Goal: Book appointment/travel/reservation

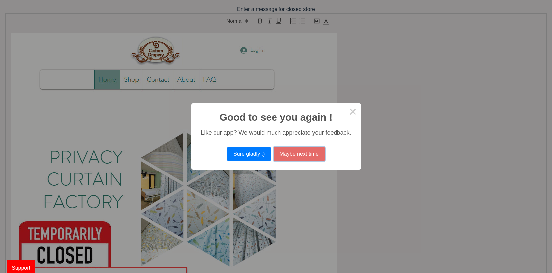
click at [303, 158] on button "Maybe next time" at bounding box center [299, 153] width 51 height 15
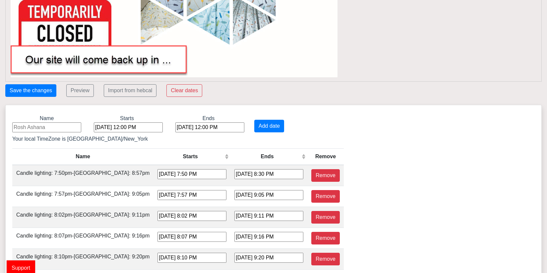
scroll to position [232, 0]
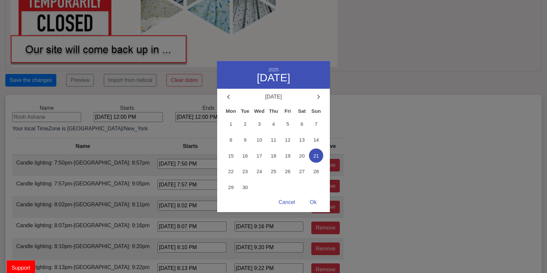
click at [132, 119] on div "[DATE] 12:00 PM 2025 September [DATE] Tue Wed Thu Fri Sat Sun 1 2 3 4 5 6 7 8 9…" at bounding box center [128, 117] width 69 height 10
click at [228, 172] on span "22" at bounding box center [231, 171] width 14 height 14
click at [313, 203] on div "Ok" at bounding box center [313, 202] width 20 height 13
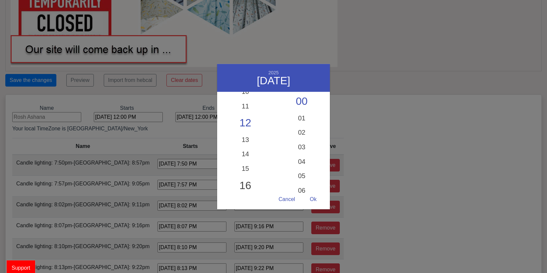
scroll to position [185, 0]
click at [245, 166] on div "17" at bounding box center [245, 166] width 56 height 19
click at [299, 179] on div "30" at bounding box center [301, 179] width 56 height 19
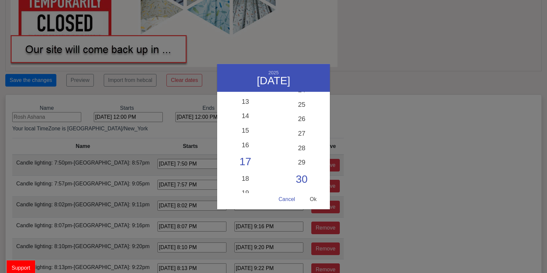
click at [314, 200] on div "Ok" at bounding box center [313, 199] width 20 height 13
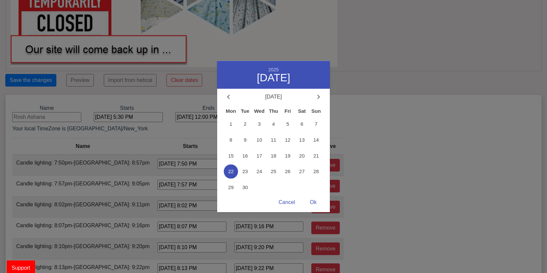
click at [141, 117] on div "[DATE] 5:30 PM 2025 September [DATE] Tue Wed Thu Fri Sat Sun 1 2 3 4 5 6 7 8 9 …" at bounding box center [128, 117] width 69 height 10
click at [314, 200] on div "Ok" at bounding box center [313, 202] width 20 height 13
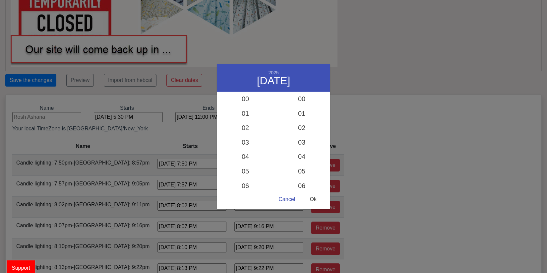
scroll to position [378, 0]
click at [247, 174] on div "18" at bounding box center [245, 175] width 56 height 19
click at [315, 198] on div "Ok" at bounding box center [313, 199] width 20 height 13
type input "[DATE] 6:30 PM"
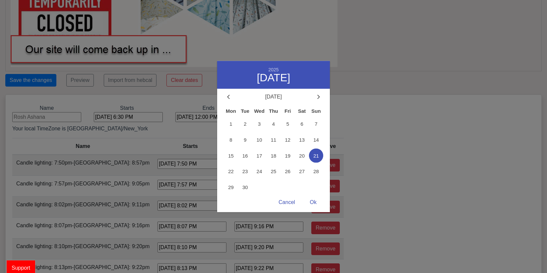
click at [206, 120] on div "[DATE] 12:00 PM 2025 September [DATE] Tue Wed Thu Fri Sat Sun 1 2 3 4 5 6 7 8 9…" at bounding box center [209, 117] width 69 height 10
click at [259, 170] on span "24" at bounding box center [259, 171] width 14 height 14
click at [315, 201] on div "Ok" at bounding box center [313, 202] width 20 height 13
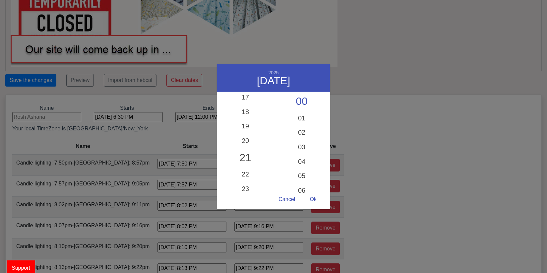
scroll to position [250, 0]
click at [248, 143] on div "20" at bounding box center [245, 144] width 56 height 19
click at [312, 199] on div "Ok" at bounding box center [313, 199] width 20 height 13
type input "[DATE] 8:00 PM"
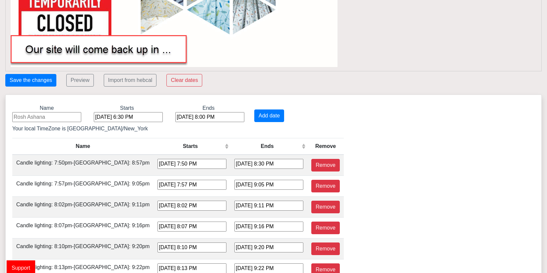
click at [219, 118] on div "[DATE] 8:00 PM" at bounding box center [209, 117] width 69 height 10
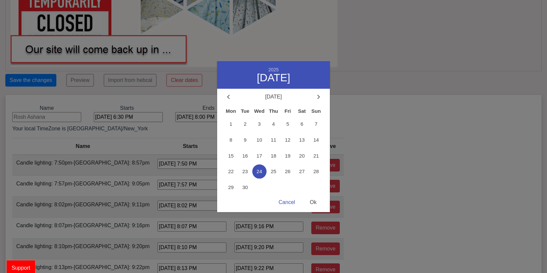
click at [312, 200] on div "Ok" at bounding box center [313, 202] width 20 height 13
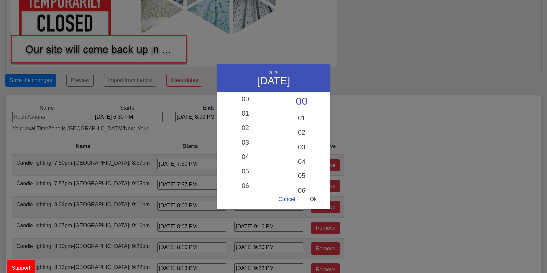
scroll to position [234, 0]
click at [318, 198] on div "Ok" at bounding box center [313, 199] width 20 height 13
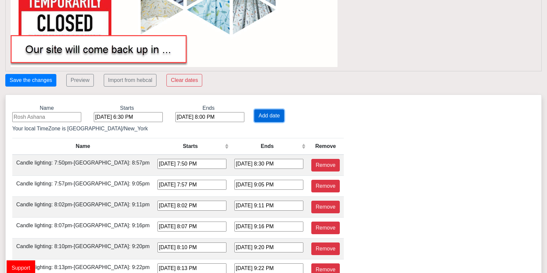
click at [267, 117] on button "Add date" at bounding box center [269, 115] width 30 height 13
type input "[DATE] 6:30 PM"
type input "[DATE] 8:00 PM"
type input "[DATE] 7:50 PM"
type input "[DATE] 8:30 PM"
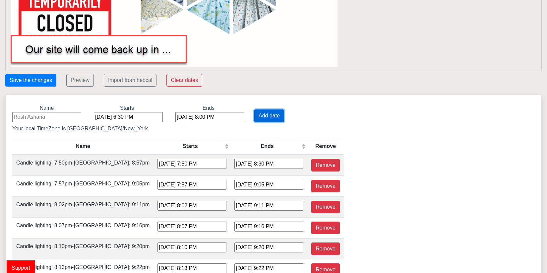
type input "[DATE] 7:57 PM"
type input "[DATE] 9:05 PM"
type input "[DATE] 8:02 PM"
type input "[DATE] 9:11 PM"
type input "[DATE] 8:07 PM"
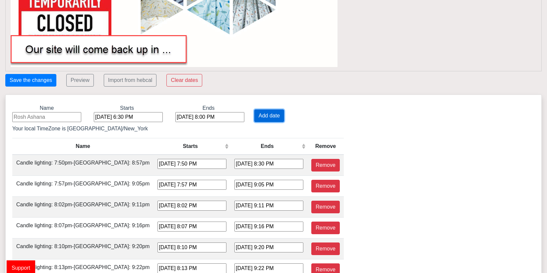
type input "[DATE] 9:16 PM"
type input "[DATE] 8:10 PM"
type input "[DATE] 9:20 PM"
type input "[DATE] 8:13 PM"
type input "[DATE] 9:22 PM"
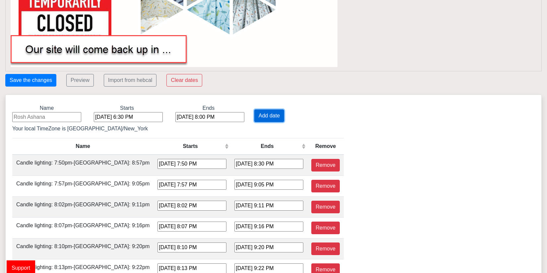
type input "[DATE] 8:13 PM"
type input "[DATE] 9:22 PM"
type input "[DATE] 8:12 PM"
type input "[DATE] 9:20 PM"
type input "[DATE] 8:09 PM"
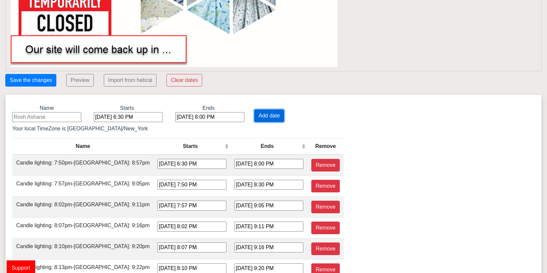
type input "[DATE] 9:16 PM"
type input "[DATE] 8:05 PM"
type input "[DATE] 9:10 PM"
type input "[DATE] 7:59 PM"
type input "[DATE] 9:03 PM"
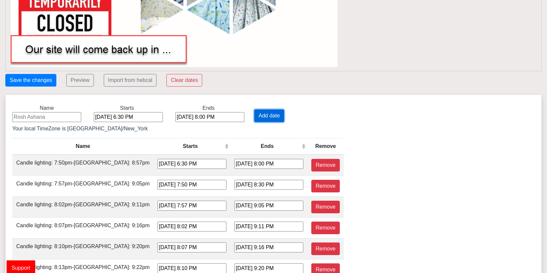
type input "[DATE] 7:51 PM"
type input "[DATE] 8:54 PM"
type input "[DATE] 7:43 PM"
type input "[DATE] 8:45 PM"
type input "[DATE] 7:33 PM"
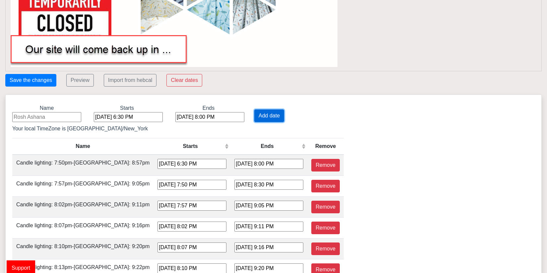
type input "[DATE] 8:34 PM"
type input "[DATE] 7:23 PM"
type input "[DATE] 8:23 PM"
type input "[DATE] 7:12 PM"
type input "[DATE] 8:11 PM"
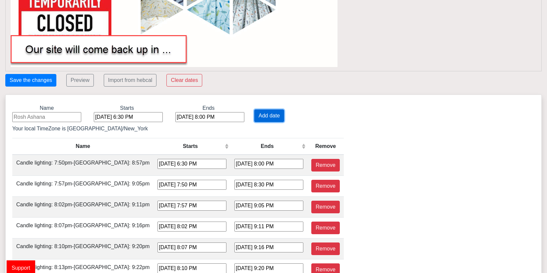
type input "[DATE] 7:01 PM"
type input "[DATE] 7:59 PM"
type input "[DATE] 6:49 PM"
type input "[DATE] 7:47 PM"
type input "[DATE] 6:37 PM"
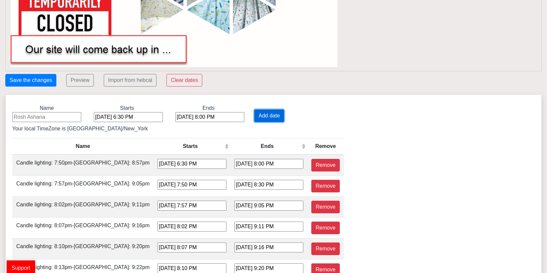
type input "[DATE] 7:34 PM"
type input "[DATE] 6:25 PM"
type input "[DATE] 7:23 PM"
type input "[DATE] 6:14 PM"
type input "[DATE] 7:11 PM"
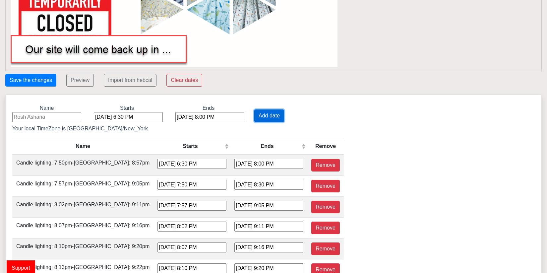
type input "[DATE] 6:02 PM"
type input "[DATE] 7:00 PM"
type input "[DATE] 5:52 PM"
type input "[DATE] 6:50 PM"
type input "[DATE] 5:42 PM"
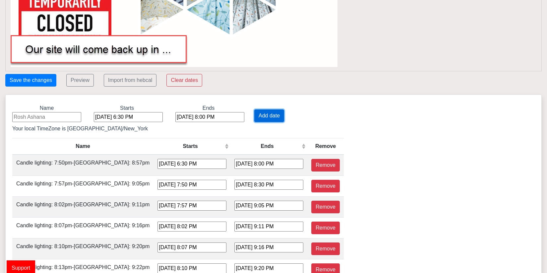
type input "[DATE] 6:41 PM"
type input "[DATE] 5:33 PM"
type input "[DATE] 6:32 PM"
type input "[DATE] 4:25 PM"
type input "[DATE] 5:25 PM"
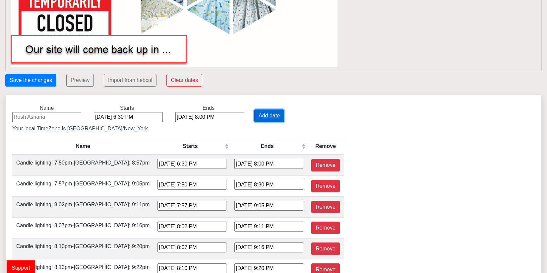
type input "[DATE] 4:19 PM"
type input "[DATE] 5:20 PM"
type input "[DATE] 4:14 PM"
type input "[DATE] 5:16 PM"
type input "[DATE] 4:11 PM"
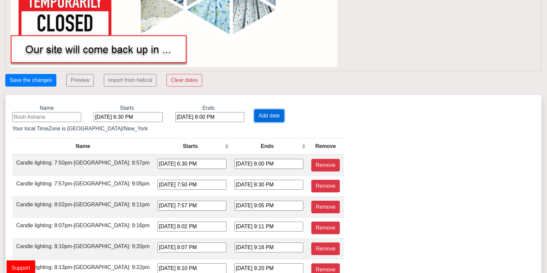
type input "[DATE] 5:14 PM"
type input "[DATE] 4:10 PM"
type input "[DATE] 5:13 PM"
type input "[DATE] 4:10 PM"
type input "[DATE] 5:15 PM"
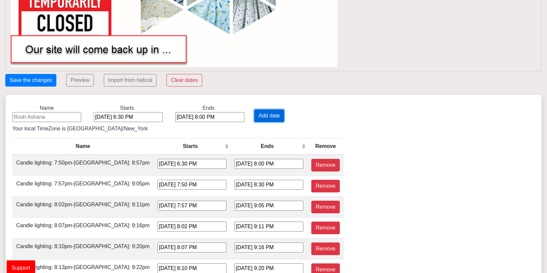
type input "[DATE] 4:13 PM"
type input "[DATE] 5:17 PM"
type input "[DATE] 4:17 PM"
type input "[DATE] 5:22 PM"
type input "[DATE] 4:23 PM"
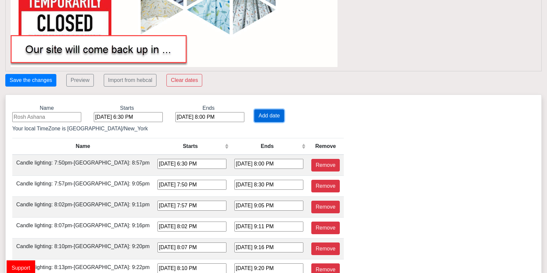
type input "[DATE] 5:27 PM"
type input "[DATE] 4:29 PM"
type input "[DATE] 5:34 PM"
type input "[DATE] 4:37 PM"
type input "[DATE] 5:41 PM"
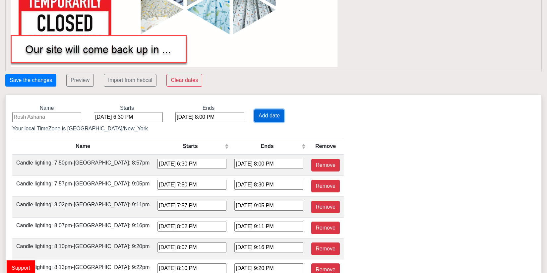
type input "[DATE] 4:46 PM"
type input "[DATE] 5:49 PM"
type input "[DATE] 4:54 PM"
type input "[DATE] 5:57 PM"
type input "[DATE] 5:03 PM"
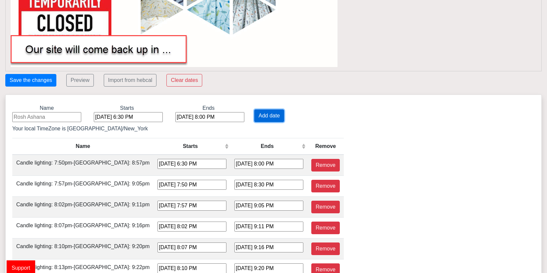
type input "[DATE] 6:05 PM"
type input "[DATE] 5:11 PM"
type input "[DATE] 6:13 PM"
type input "[DATE] 5:20 PM"
type input "[DATE] 6:20 PM"
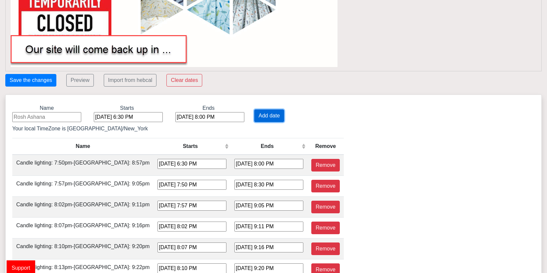
type input "[DATE] 5:28 PM"
type input "[DATE] 6:28 PM"
type input "[DATE] 5:36 PM"
type input "[DATE] 6:36 PM"
type input "[DATE] 6:43 PM"
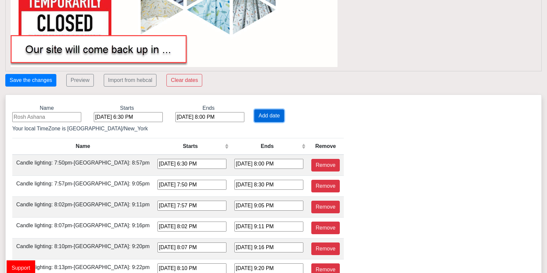
type input "[DATE] 7:44 PM"
type input "[DATE] 6:51 PM"
type input "[DATE] 7:51 PM"
type input "[DATE] 6:58 PM"
type input "[DATE] 7:59 PM"
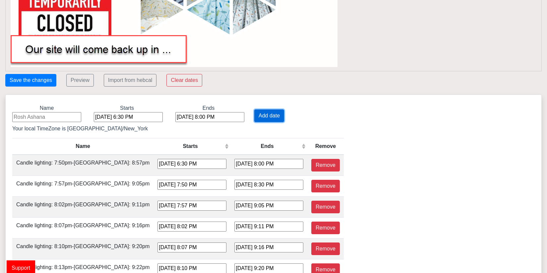
type input "[DATE] 7:06 PM"
type input "[DATE] 8:07 PM"
type input "[DATE] 7:13 PM"
type input "[DATE] 8:15 PM"
type input "[DATE] 7:20 PM"
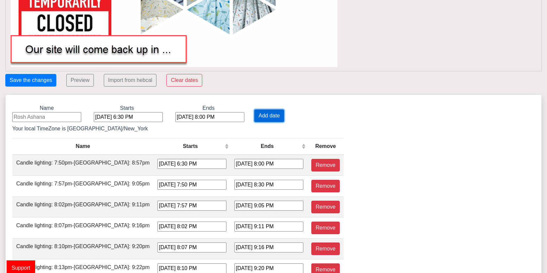
type input "[DATE] 8:23 PM"
type input "[DATE] 7:28 PM"
type input "[DATE] 8:31 PM"
type input "[DATE] 7:35 PM"
type input "[DATE] 8:40 PM"
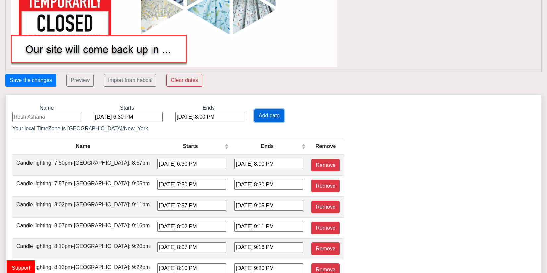
type input "[DATE] 7:42 PM"
type input "[DATE] 8:48 PM"
type input "[DATE] 7:49 PM"
type input "[DATE] 8:56 PM"
type input "[DATE] 7:56 PM"
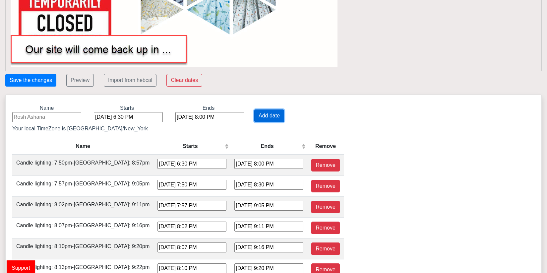
type input "[DATE] 9:03 PM"
type input "[DATE] 8:01 PM"
type input "[DATE] 9:10 PM"
type input "[DATE] 8:06 PM"
type input "[DATE] 9:15 PM"
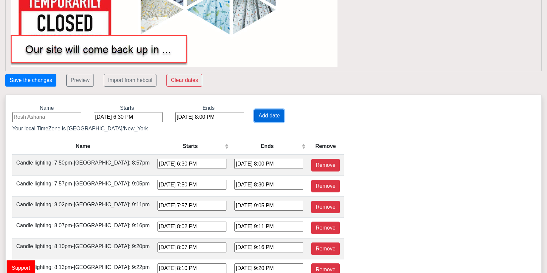
type input "[DATE] 8:10 PM"
type input "[DATE] 9:19 PM"
type input "[DATE] 8:12 PM"
type input "[DATE] 9:22 PM"
type input "[DATE] 8:13 PM"
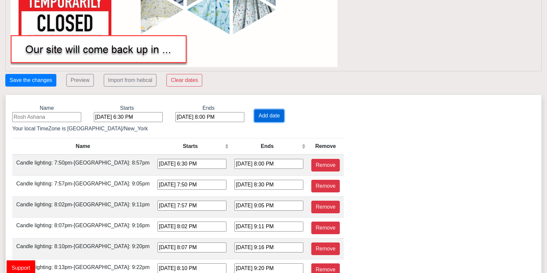
type input "[DATE] 9:22 PM"
type input "[DATE] 8:12 PM"
type input "[DATE] 9:20 PM"
type input "[DATE] 8:10 PM"
type input "[DATE] 9:17 PM"
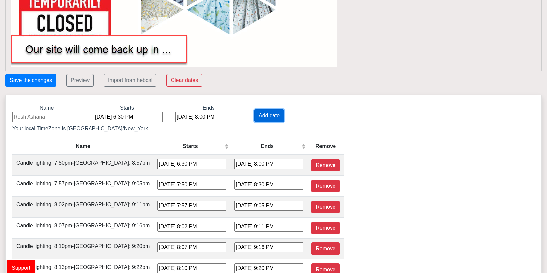
type input "[DATE] 8:05 PM"
type input "[DATE] 9:11 PM"
type input "[DATE] 8:00 PM"
type input "[DATE] 9:04 PM"
type input "[DATE] 7:53 PM"
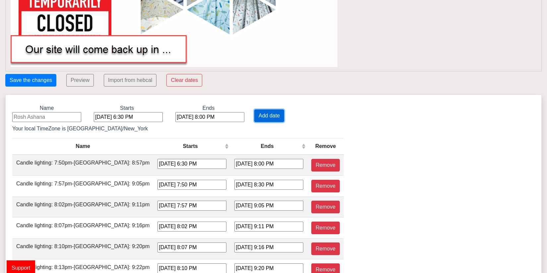
type input "[DATE] 8:56 PM"
type input "[DATE] 7:44 PM"
type input "[DATE] 8:46 PM"
type input "[DATE] 7:35 PM"
type input "[DATE] 8:36 PM"
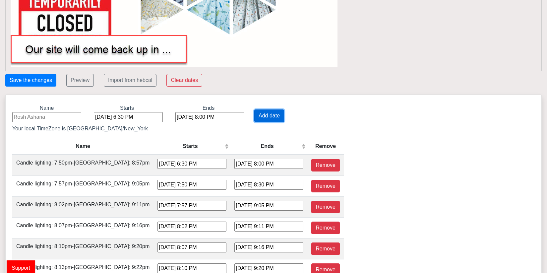
type input "[DATE] 7:25 PM"
type input "[DATE] 8:25 PM"
type input "[DATE] 7:14 PM"
type input "[DATE] 8:13 PM"
type input "[DATE] 7:03 PM"
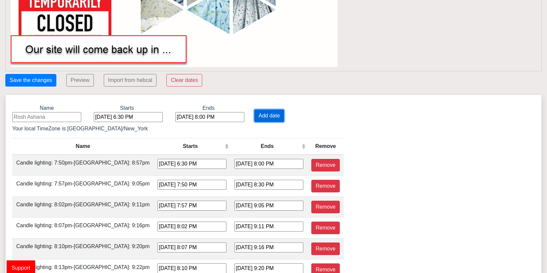
type input "[DATE] 8:01 PM"
type input "[DATE] 6:51 PM"
type input "[DATE] 7:49 PM"
type input "[DATE] 6:39 PM"
type input "[DATE] 7:37 PM"
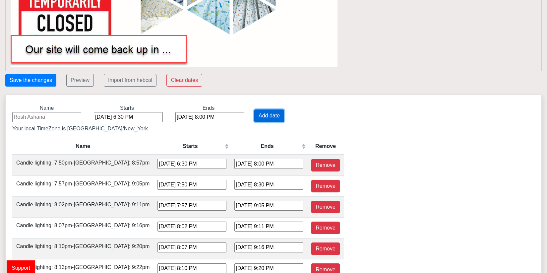
type input "[DATE] 6:27 PM"
type input "[DATE] 7:25 PM"
type input "[DATE] 6:16 PM"
type input "[DATE] 7:13 PM"
type input "[DATE] 6:04 PM"
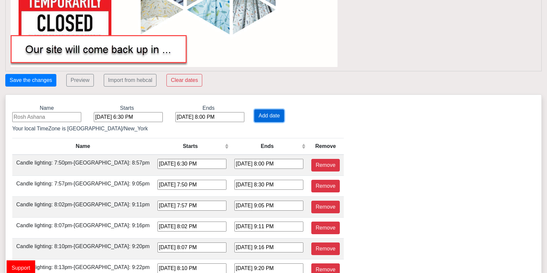
type input "[DATE] 7:02 PM"
type input "[DATE] 5:54 PM"
type input "[DATE] 6:52 PM"
type input "[DATE] 5:44 PM"
type input "[DATE] 6:42 PM"
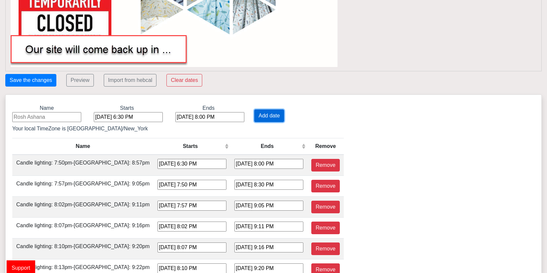
type input "[DATE] 5:34 PM"
type input "[DATE] 6:34 PM"
type input "[DATE] 4:26 PM"
type input "[DATE] 5:27 PM"
type input "[DATE] 4:20 PM"
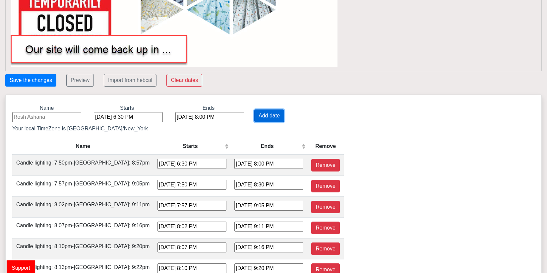
type input "[DATE] 5:21 PM"
type input "[DATE] 4:15 PM"
type input "[DATE] 5:17 PM"
type input "[DATE] 4:11 PM"
type input "[DATE] 5:14 PM"
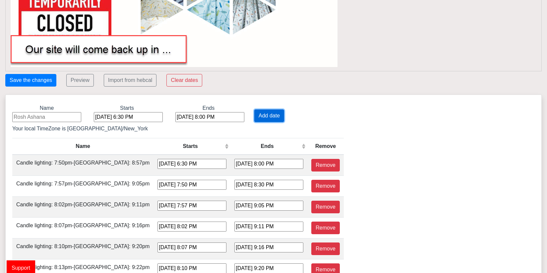
type input "[DATE] 4:10 PM"
type input "[DATE] 5:13 PM"
type input "[DATE] 4:10 PM"
type input "[DATE] 5:14 PM"
type input "[DATE] 4:12 PM"
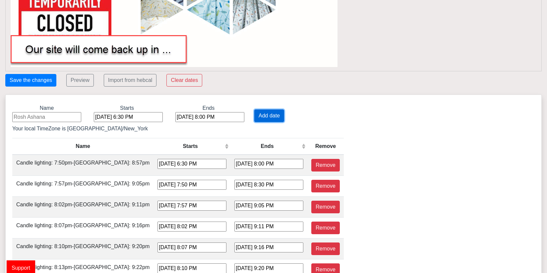
type input "[DATE] 5:17 PM"
type input "[DATE] 4:16 PM"
type input "[DATE] 5:21 PM"
type input "[DATE] 4:22 PM"
type input "[DATE] 5:26 PM"
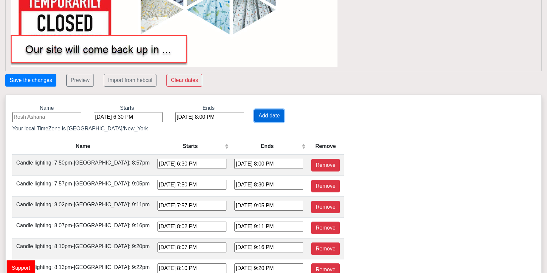
type input "[DATE] 4:28 PM"
type input "[DATE] 5:33 PM"
type input "[DATE] 4:36 PM"
type input "[DATE] 5:40 PM"
type input "[DATE] 4:44 PM"
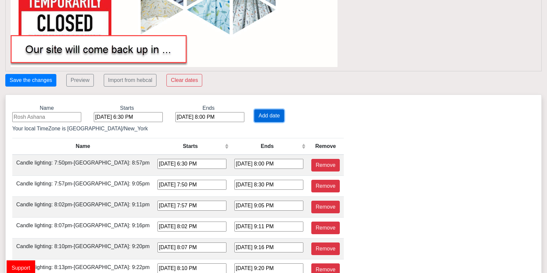
type input "[DATE] 5:47 PM"
type input "[DATE] 4:53 PM"
type input "[DATE] 5:55 PM"
type input "[DATE] 5:01 PM"
type input "[DATE] 6:03 PM"
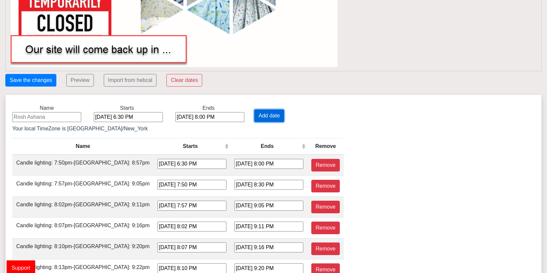
type input "[DATE] 5:10 PM"
type input "[DATE] 6:11 PM"
type input "[DATE] 5:18 PM"
type input "[DATE] 6:19 PM"
type input "[DATE] 5:26 PM"
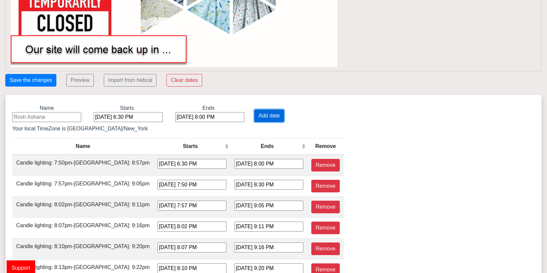
type input "[DATE] 6:27 PM"
type input "[DATE] 5:34 PM"
type input "[DATE] 6:35 PM"
type input "[DATE] 6:42 PM"
type input "[DATE] 7:42 PM"
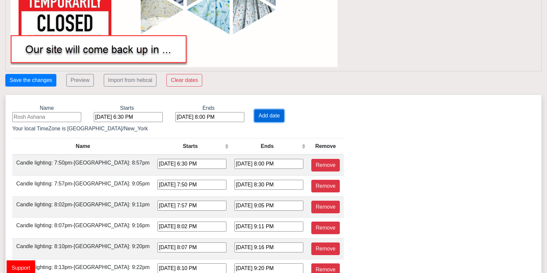
type input "[DATE] 6:50 PM"
type input "[DATE] 7:50 PM"
type input "[DATE] 6:57 PM"
type input "[DATE] 7:58 PM"
click at [265, 114] on button "Add date" at bounding box center [269, 115] width 30 height 13
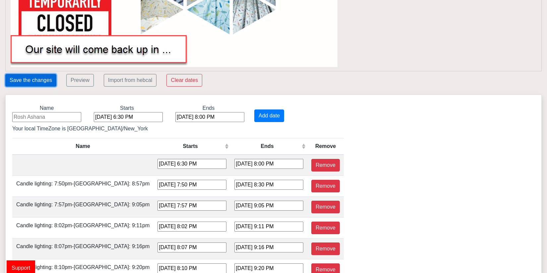
click at [32, 79] on button "Save the changes" at bounding box center [30, 80] width 51 height 13
click at [263, 118] on button "Add date" at bounding box center [269, 115] width 30 height 13
click at [263, 114] on button "Add date" at bounding box center [269, 115] width 30 height 13
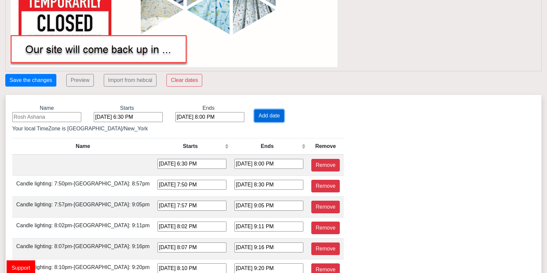
click at [263, 114] on button "Add date" at bounding box center [269, 115] width 30 height 13
click at [40, 80] on button "Save the changes" at bounding box center [30, 80] width 51 height 13
click at [40, 80] on div "Save the changes" at bounding box center [30, 80] width 61 height 13
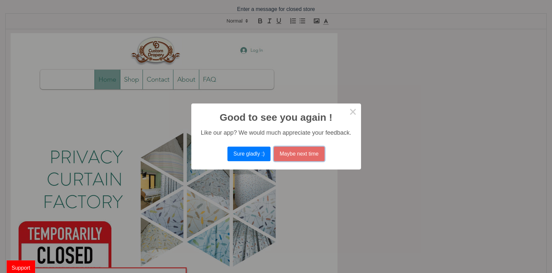
click at [313, 153] on button "Maybe next time" at bounding box center [299, 153] width 51 height 15
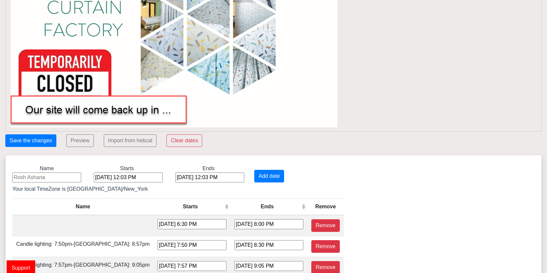
scroll to position [199, 0]
